Goal: Task Accomplishment & Management: Manage account settings

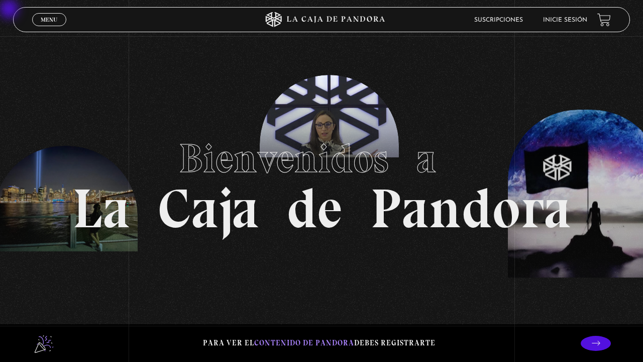
click at [583, 20] on link "Inicie sesión" at bounding box center [565, 20] width 44 height 6
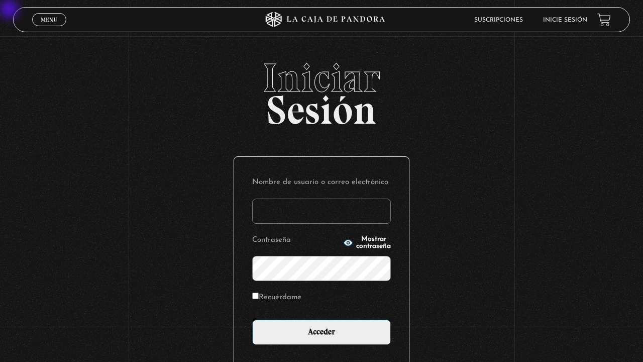
click at [279, 207] on input "Nombre de usuario o correo electrónico" at bounding box center [321, 210] width 139 height 25
type input "[EMAIL_ADDRESS][DOMAIN_NAME]"
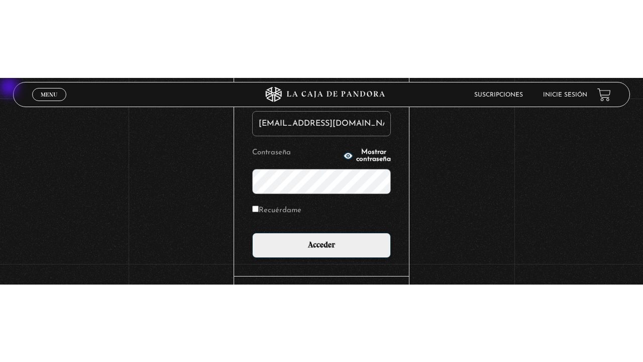
scroll to position [86, 0]
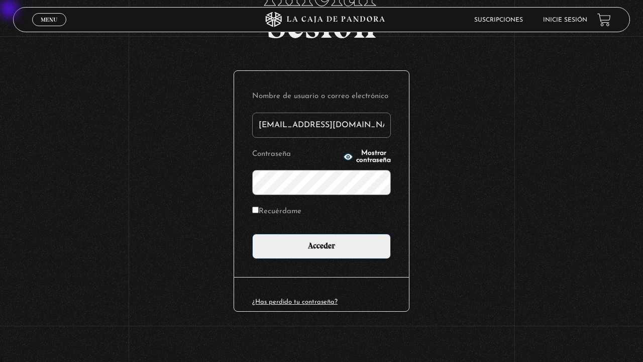
click at [270, 214] on label "Recuérdame" at bounding box center [276, 212] width 49 height 16
click at [259, 213] on input "Recuérdame" at bounding box center [255, 210] width 7 height 7
checkbox input "true"
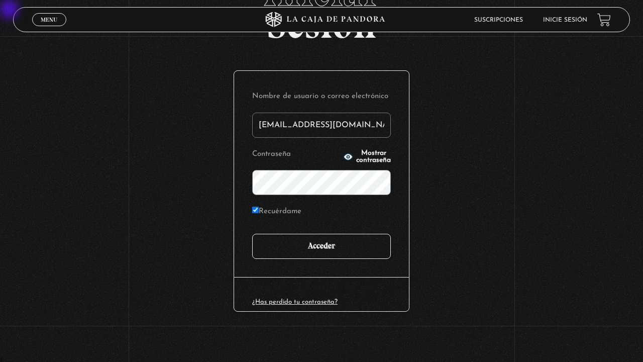
click at [270, 257] on input "Acceder" at bounding box center [321, 246] width 139 height 25
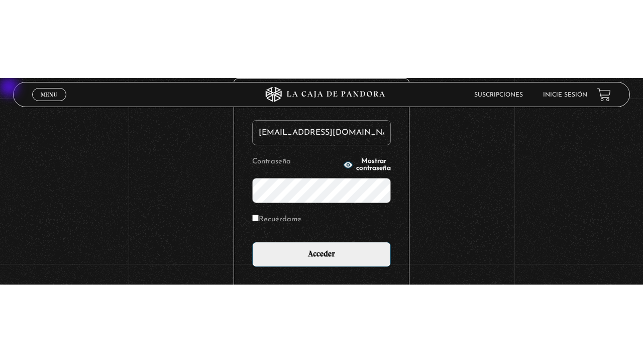
scroll to position [141, 0]
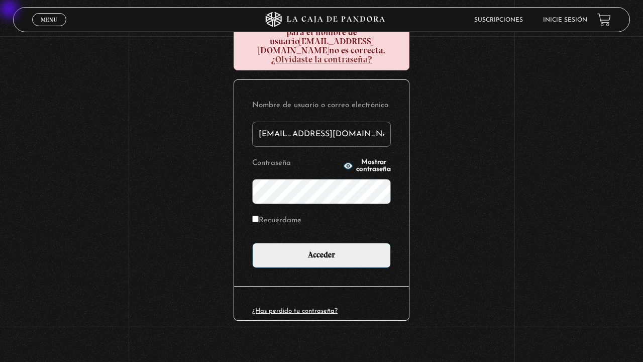
click at [294, 213] on label "Recuérdame" at bounding box center [276, 221] width 49 height 16
click at [259, 216] on input "Recuérdame" at bounding box center [255, 219] width 7 height 7
checkbox input "true"
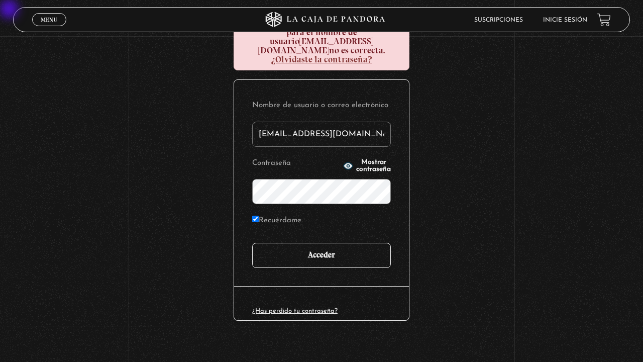
click at [294, 243] on input "Acceder" at bounding box center [321, 255] width 139 height 25
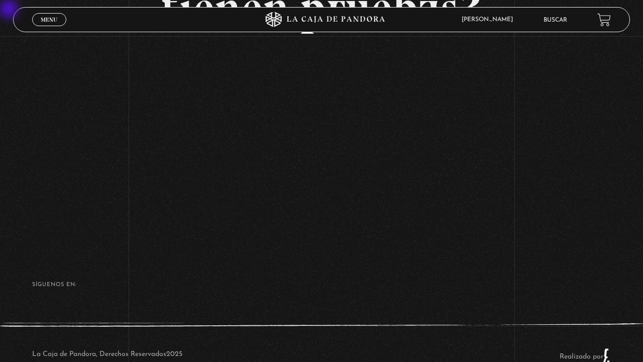
scroll to position [197, 0]
